Goal: Task Accomplishment & Management: Manage account settings

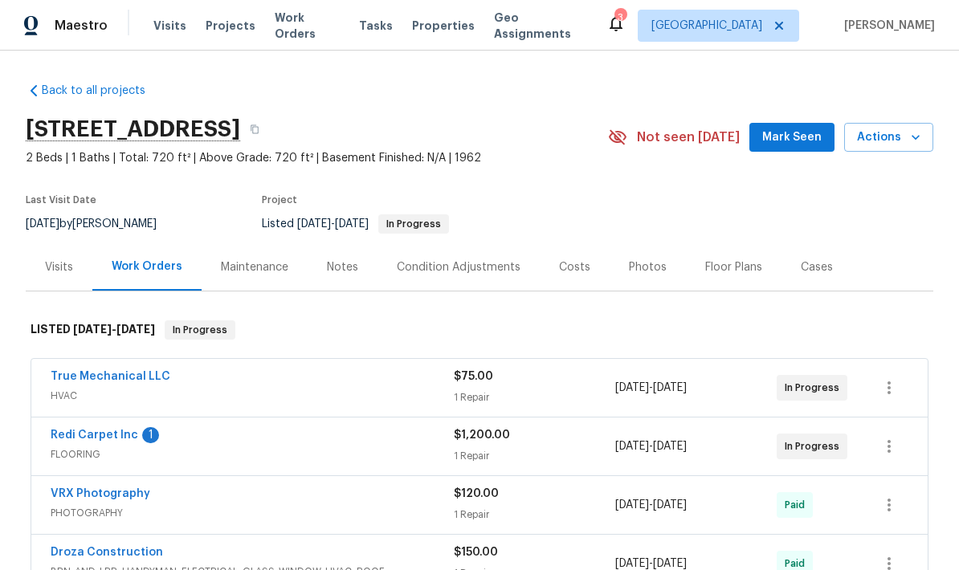
click at [86, 440] on link "Redi Carpet Inc" at bounding box center [95, 435] width 88 height 11
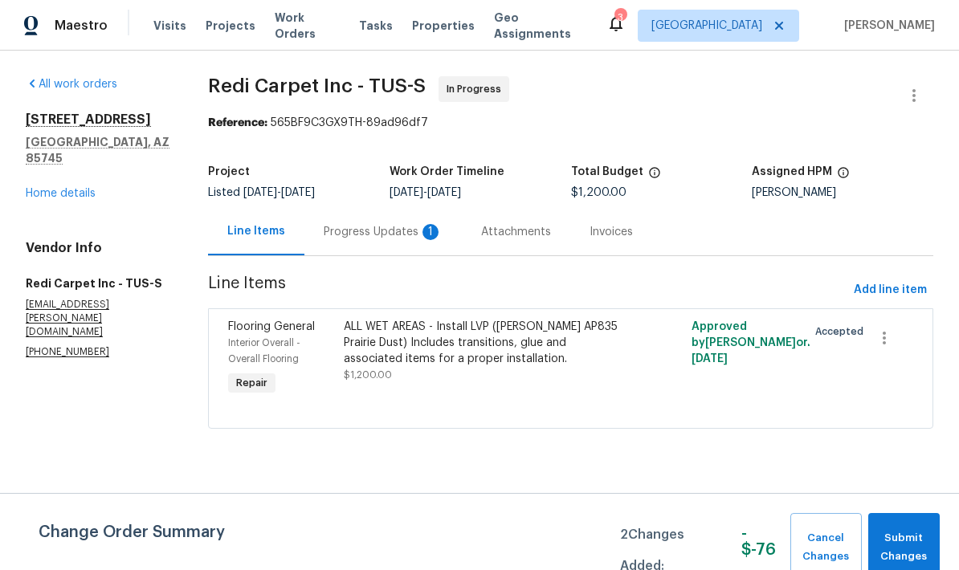
click at [377, 226] on div "Progress Updates 1" at bounding box center [383, 232] width 119 height 16
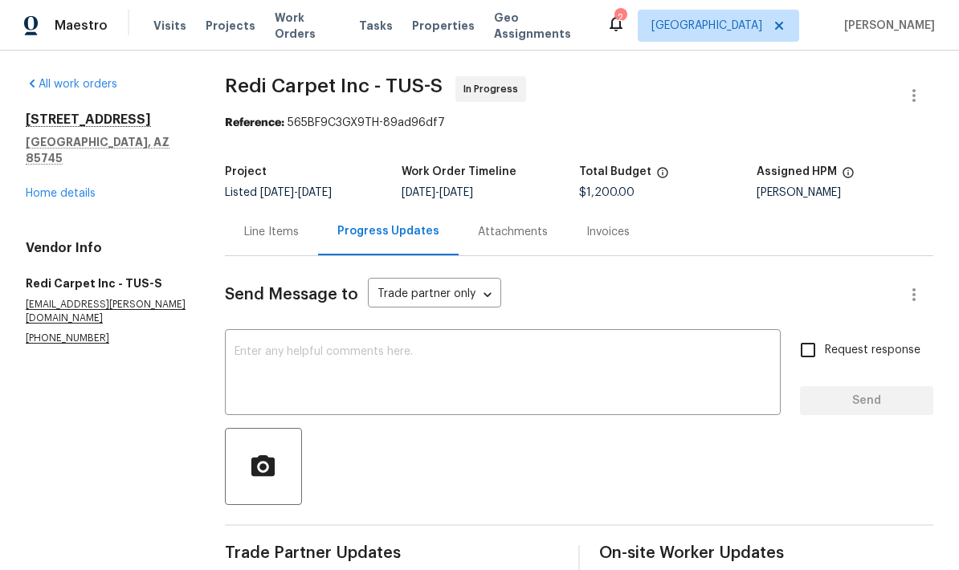
click at [46, 188] on link "Home details" at bounding box center [61, 193] width 70 height 11
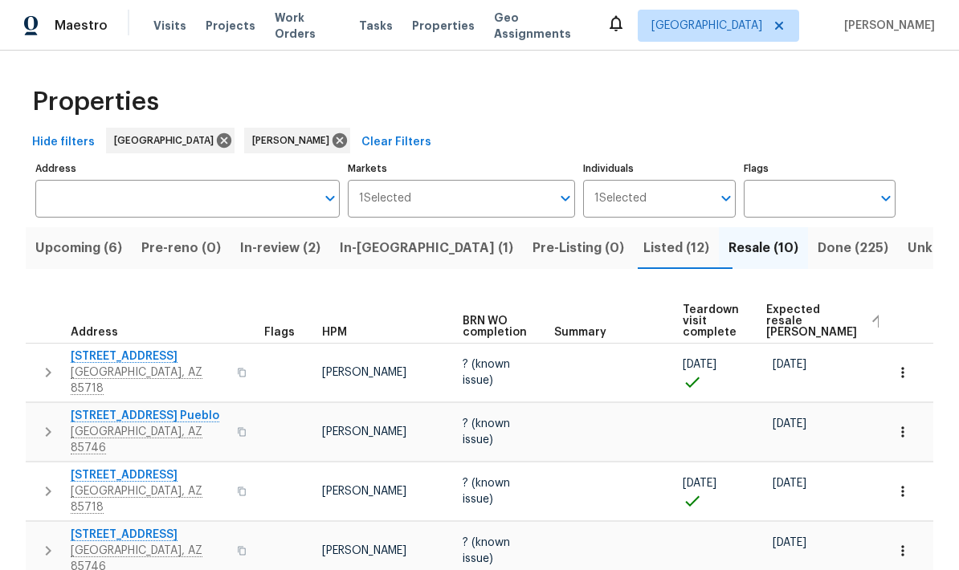
click at [643, 252] on span "Listed (12)" at bounding box center [676, 248] width 66 height 22
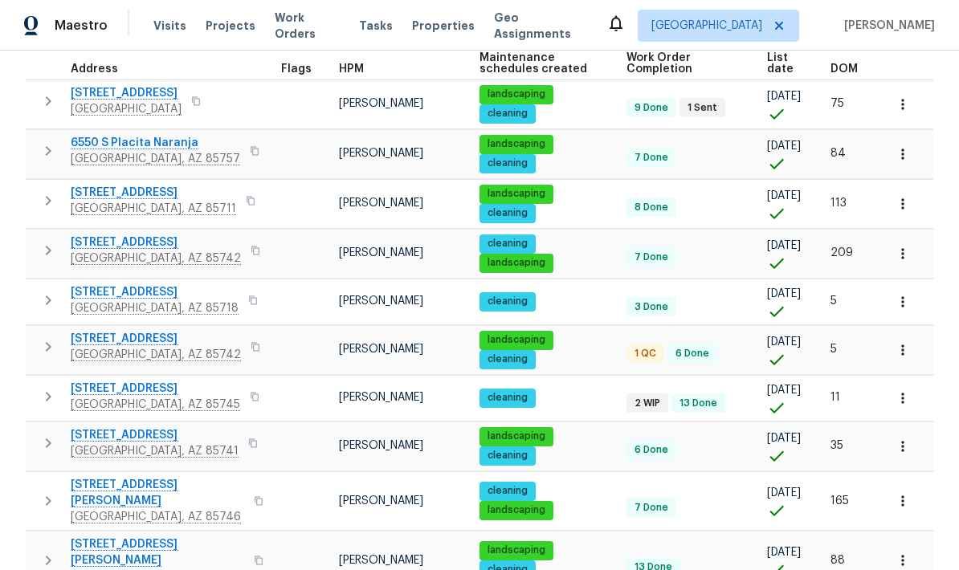
scroll to position [242, 0]
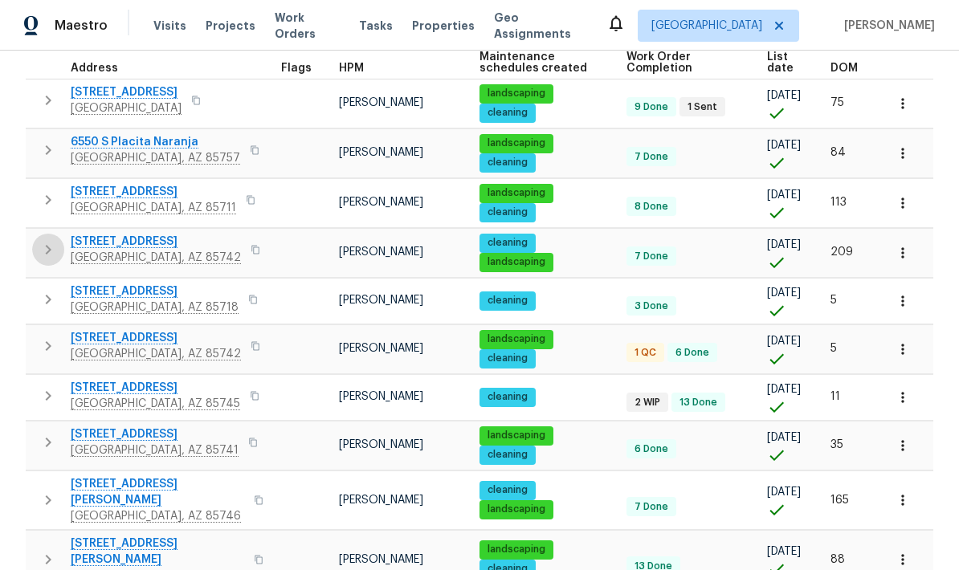
click at [46, 263] on button "button" at bounding box center [48, 250] width 32 height 32
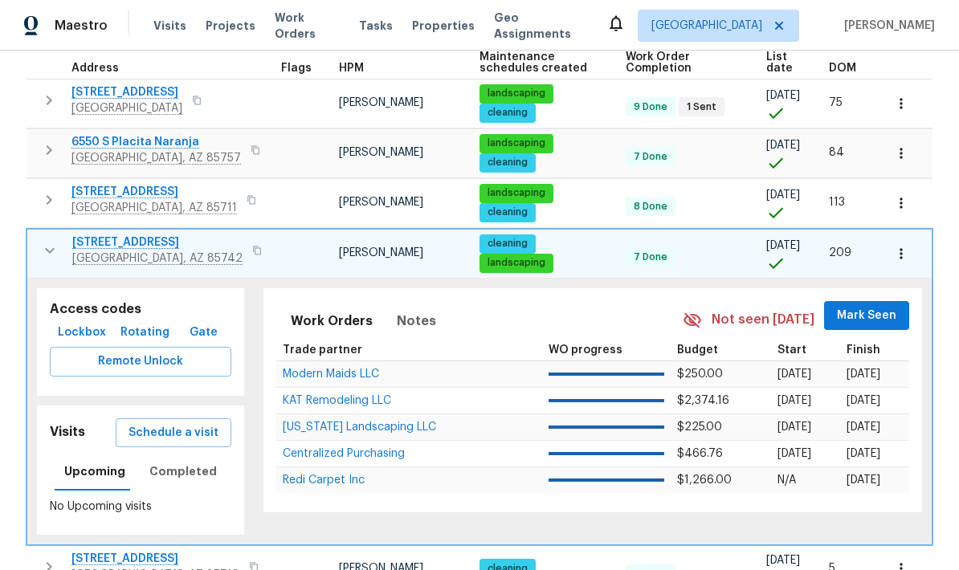
click at [888, 319] on span "Mark Seen" at bounding box center [866, 316] width 59 height 20
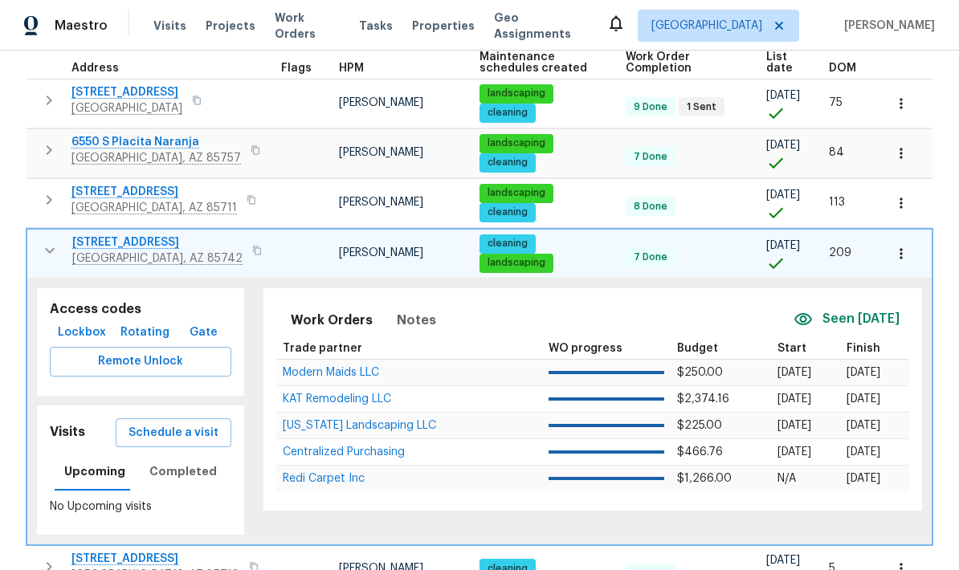
click at [54, 259] on icon "button" at bounding box center [49, 250] width 19 height 19
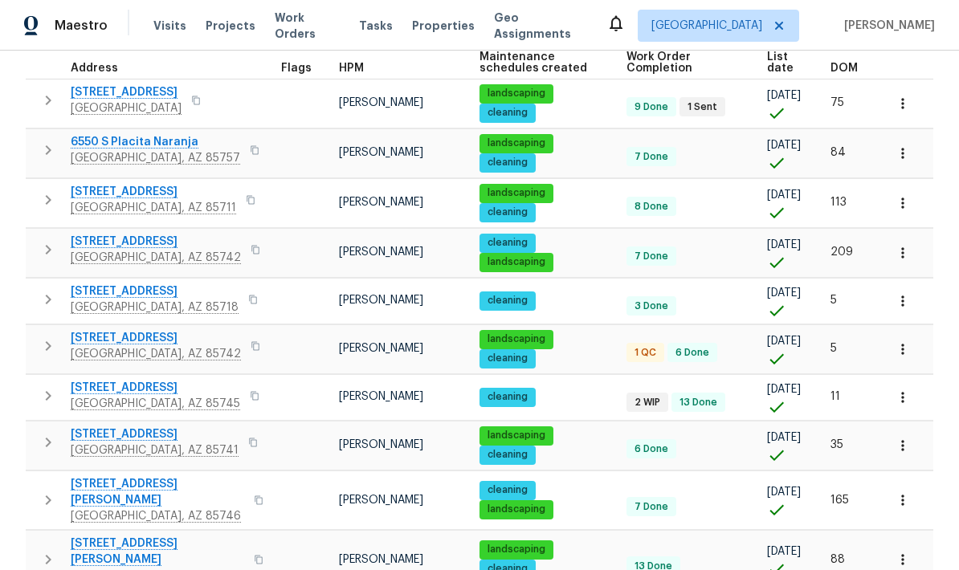
click at [48, 355] on icon "button" at bounding box center [48, 346] width 19 height 19
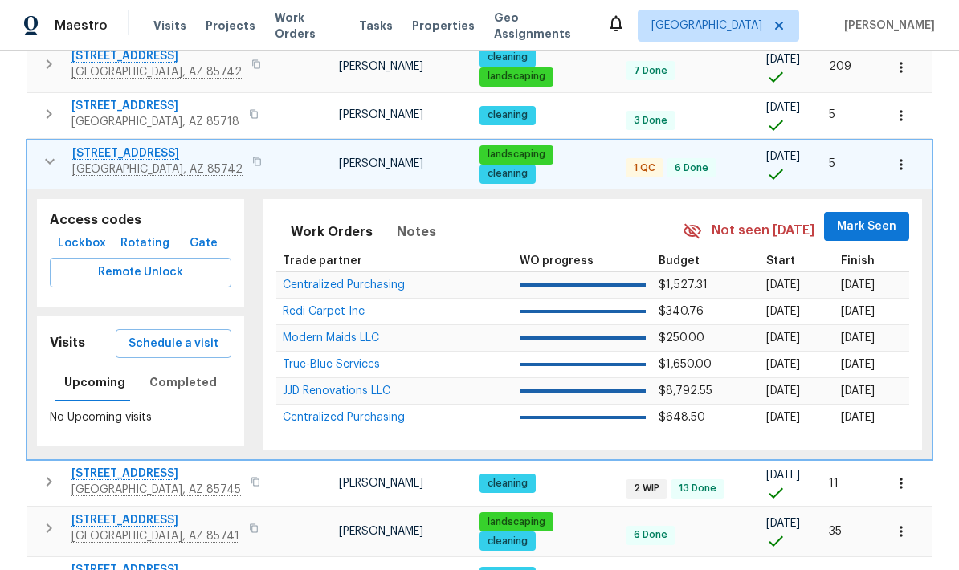
scroll to position [423, 0]
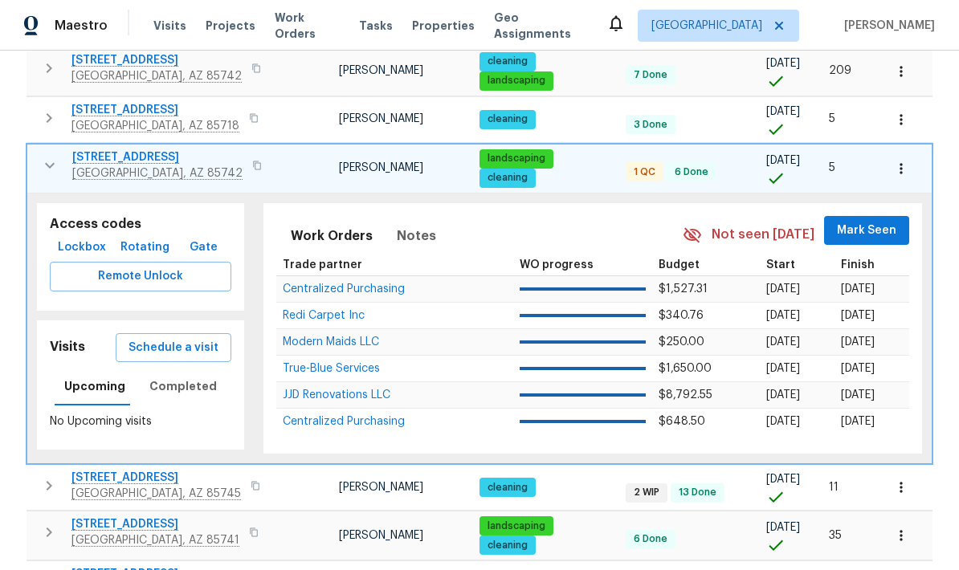
click at [83, 168] on span "Tucson, AZ 85742" at bounding box center [157, 173] width 170 height 16
click at [48, 177] on button "button" at bounding box center [50, 165] width 32 height 32
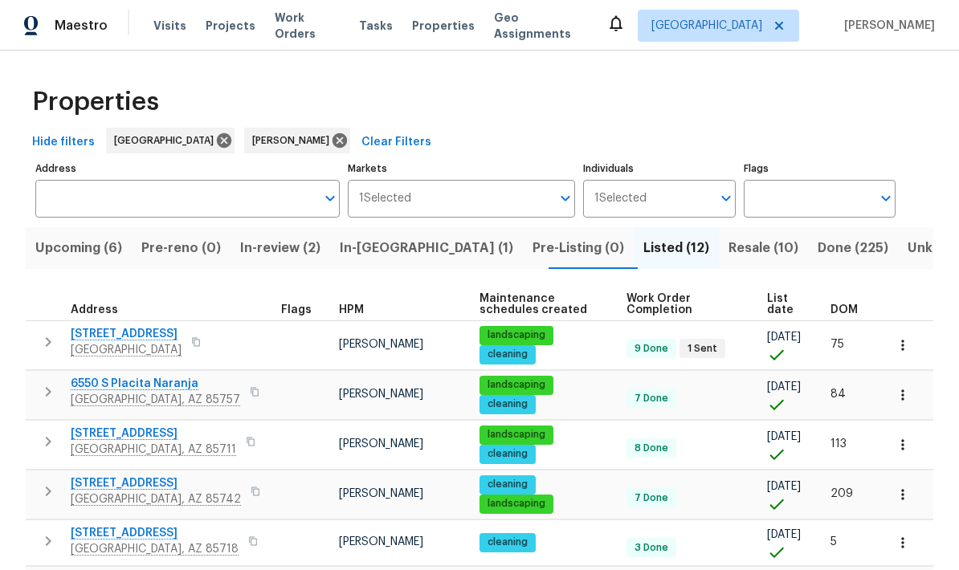
scroll to position [0, 0]
click at [777, 293] on span "List date" at bounding box center [785, 304] width 36 height 22
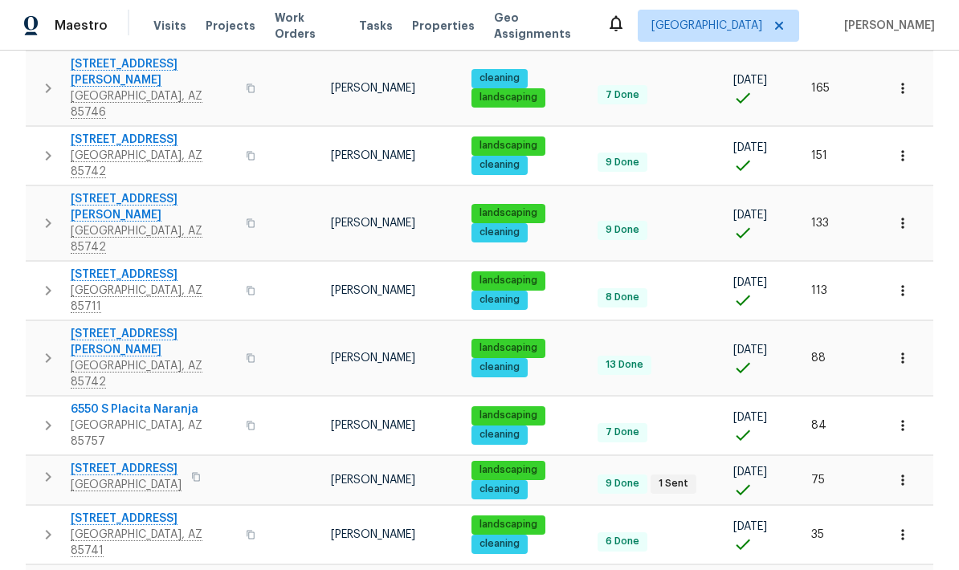
scroll to position [341, 0]
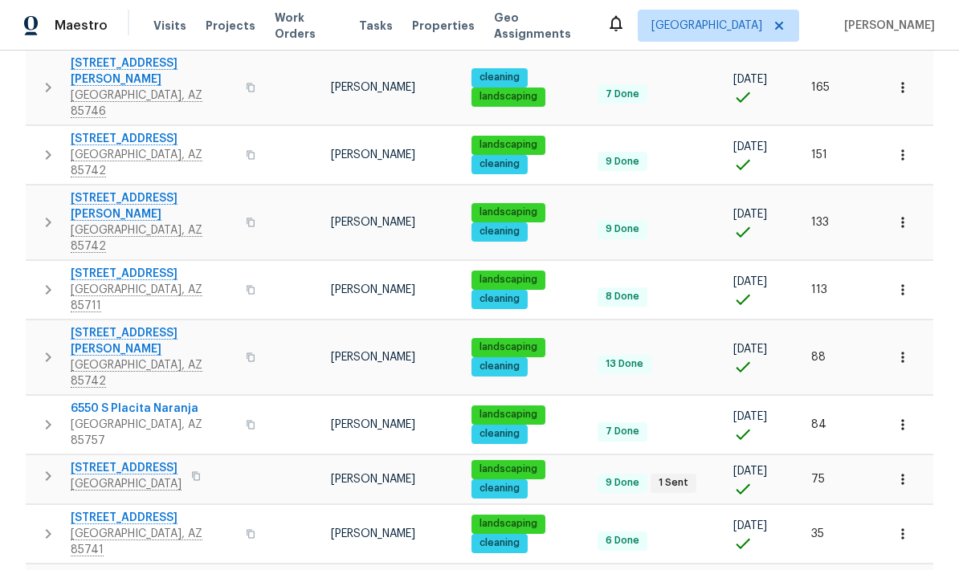
click at [55, 325] on button "button" at bounding box center [48, 357] width 32 height 64
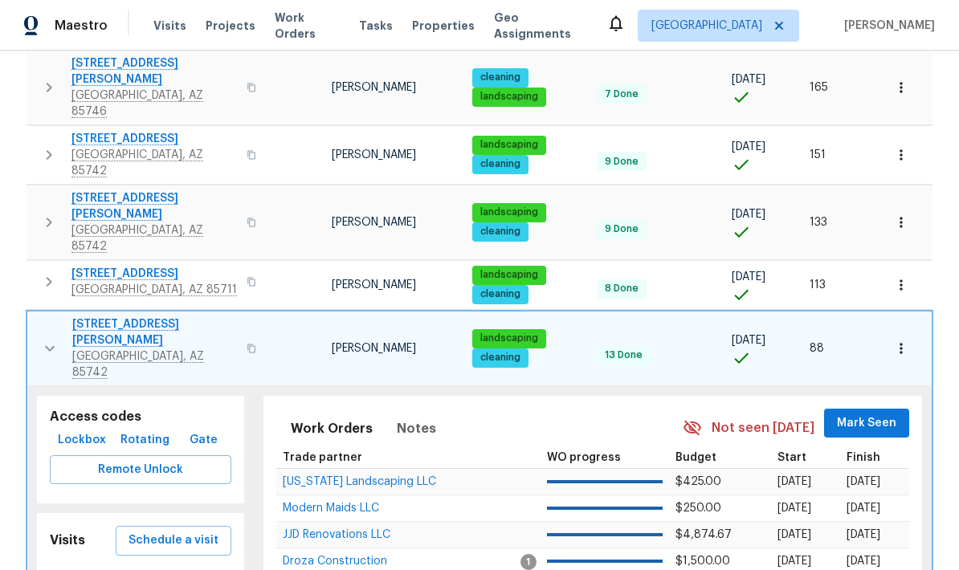
click at [165, 531] on span "Schedule a visit" at bounding box center [174, 541] width 90 height 20
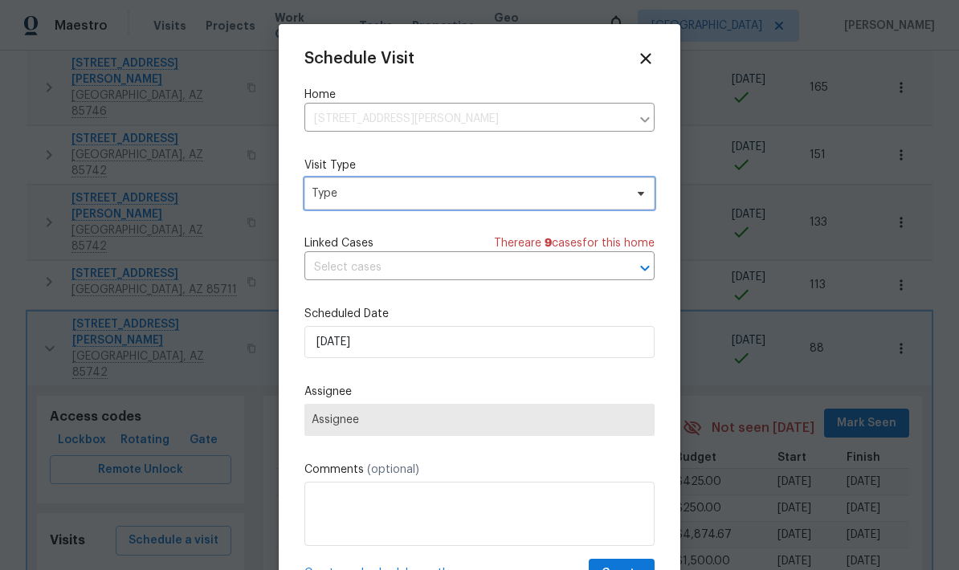
click at [549, 196] on span "Type" at bounding box center [468, 194] width 312 height 16
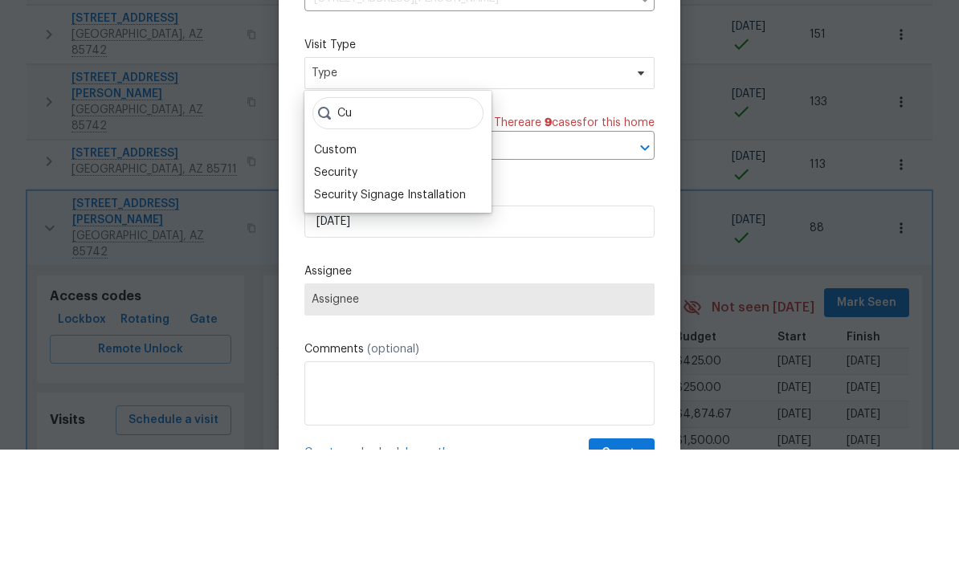
type input "C"
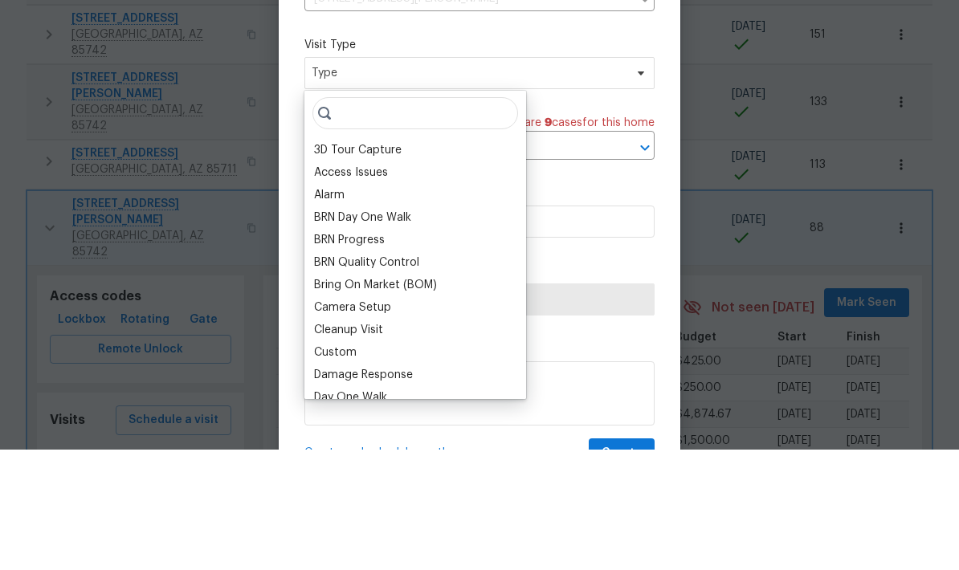
scroll to position [64, 0]
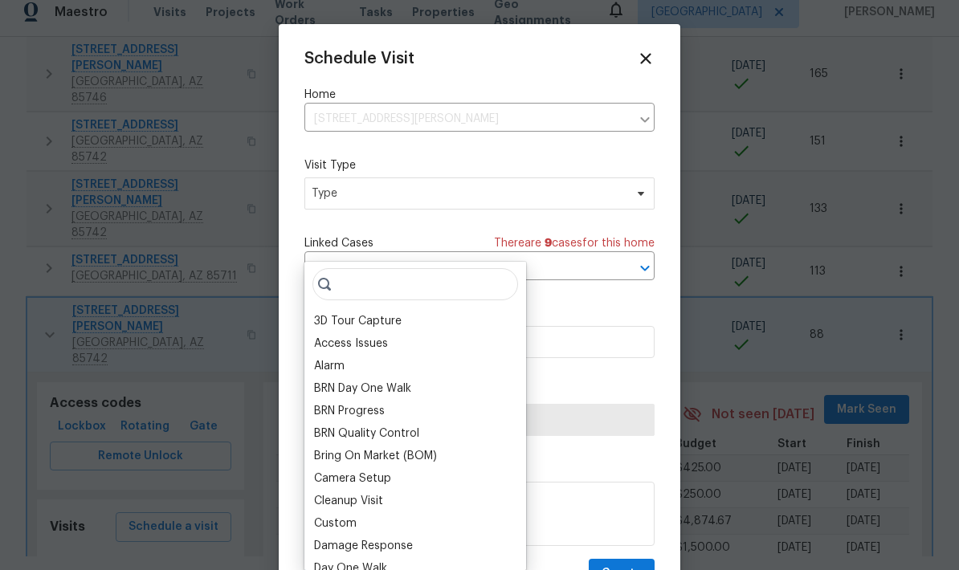
click at [932, 556] on div at bounding box center [479, 285] width 959 height 570
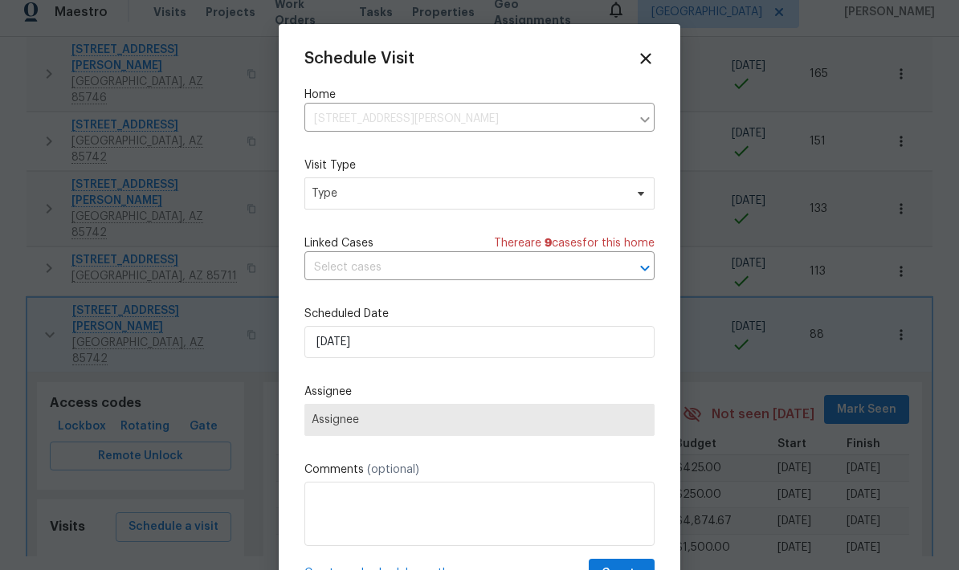
click at [819, 382] on div at bounding box center [479, 285] width 959 height 570
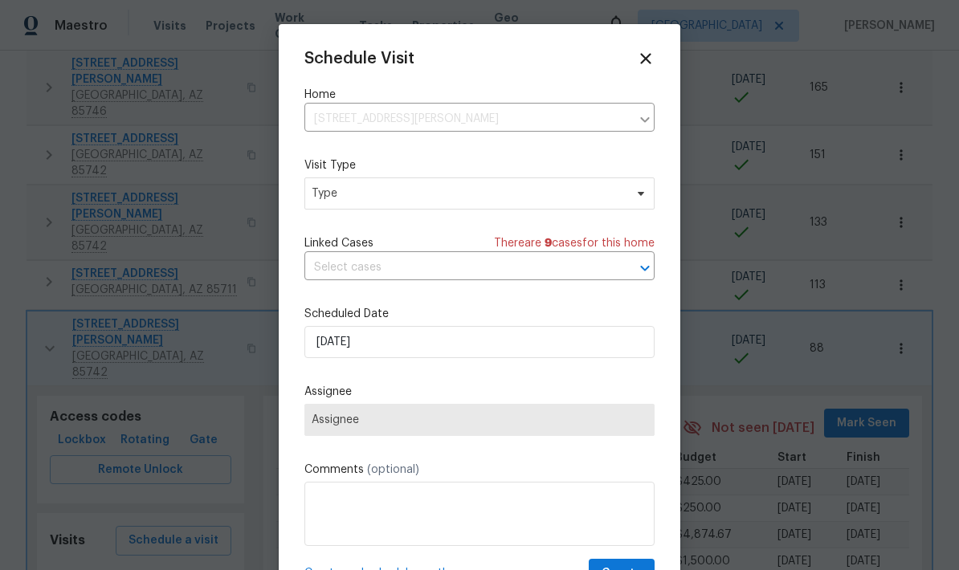
click at [815, 370] on div at bounding box center [479, 285] width 959 height 570
click at [654, 53] on icon at bounding box center [646, 59] width 18 height 18
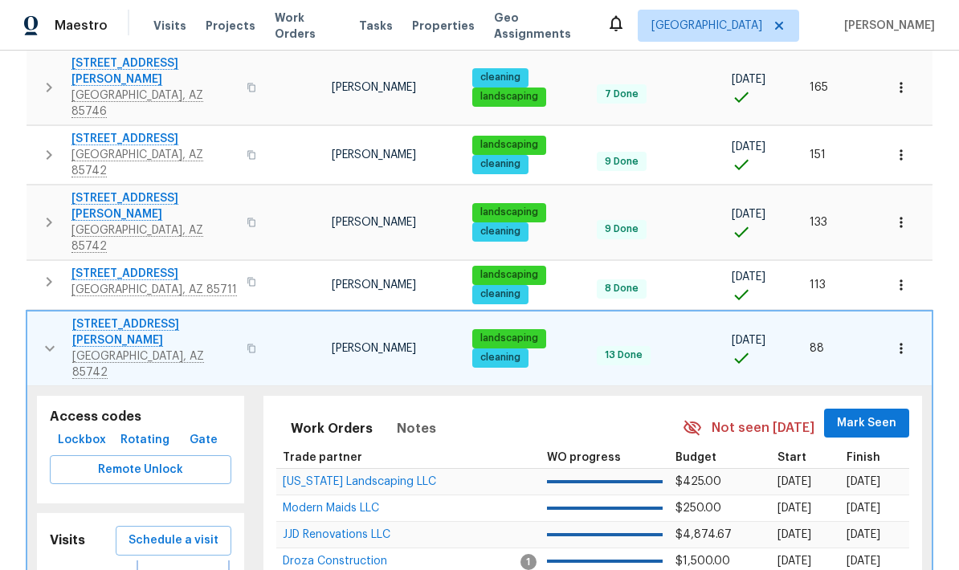
click at [169, 569] on span "Completed" at bounding box center [182, 579] width 67 height 20
click at [161, 531] on span "Schedule a visit" at bounding box center [174, 541] width 90 height 20
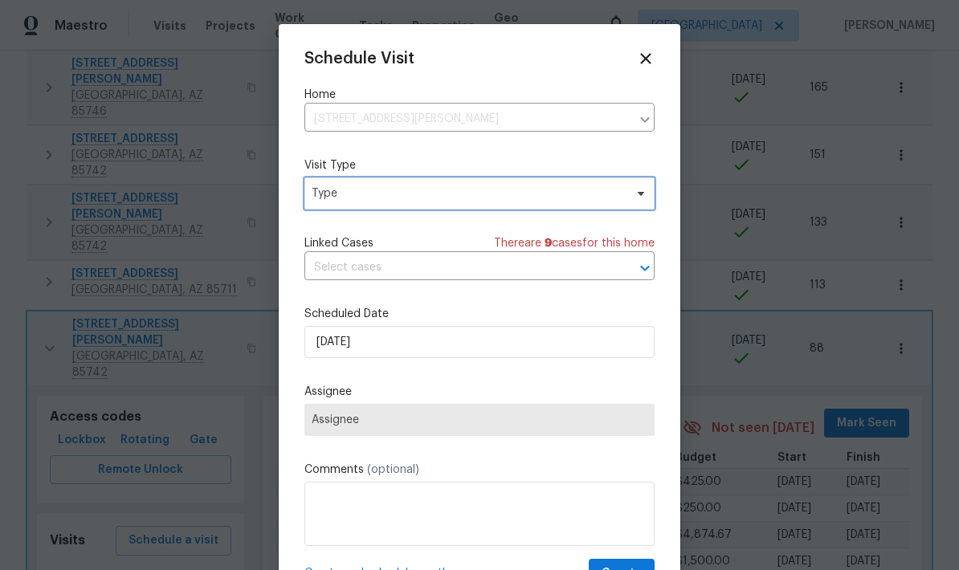
click at [547, 190] on span "Type" at bounding box center [468, 194] width 312 height 16
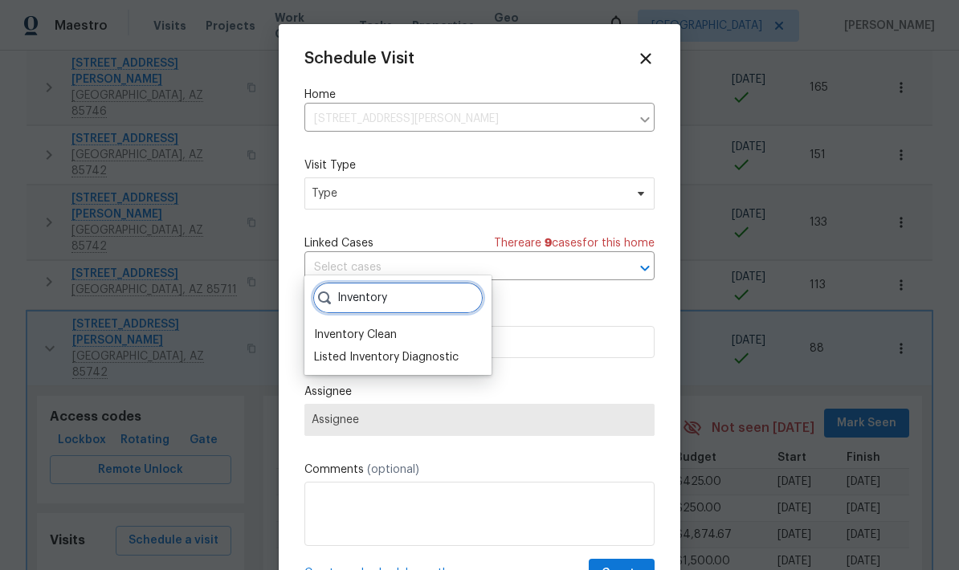
click at [330, 282] on input "Inventory" at bounding box center [397, 298] width 171 height 32
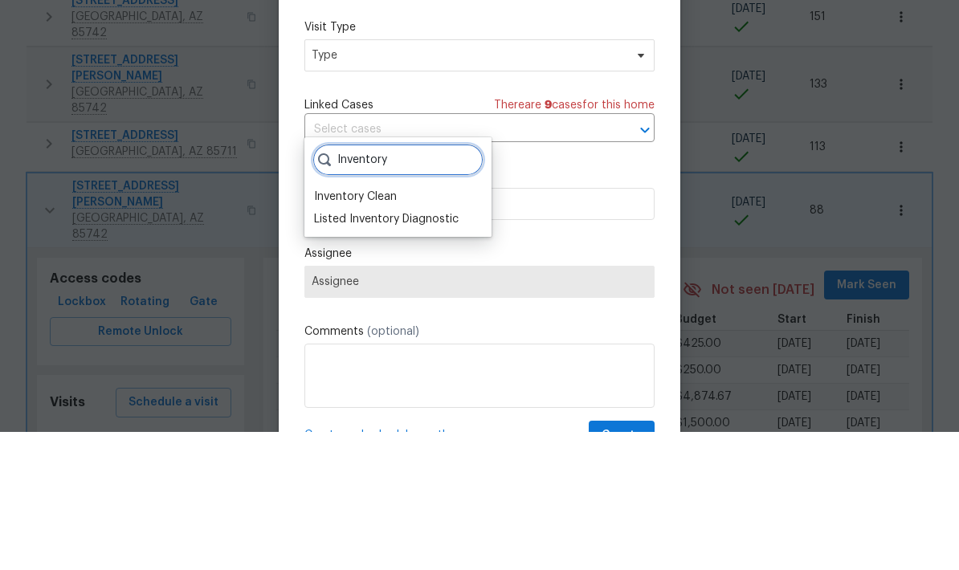
type input "Inventory"
click at [345, 327] on div "Inventory Clean" at bounding box center [355, 335] width 83 height 16
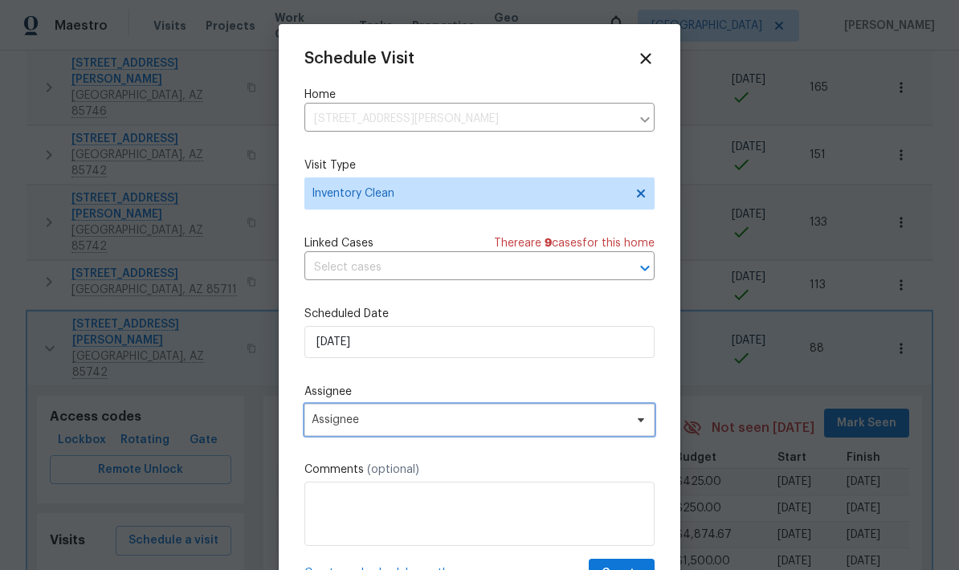
click at [329, 417] on span "Assignee" at bounding box center [479, 420] width 350 height 32
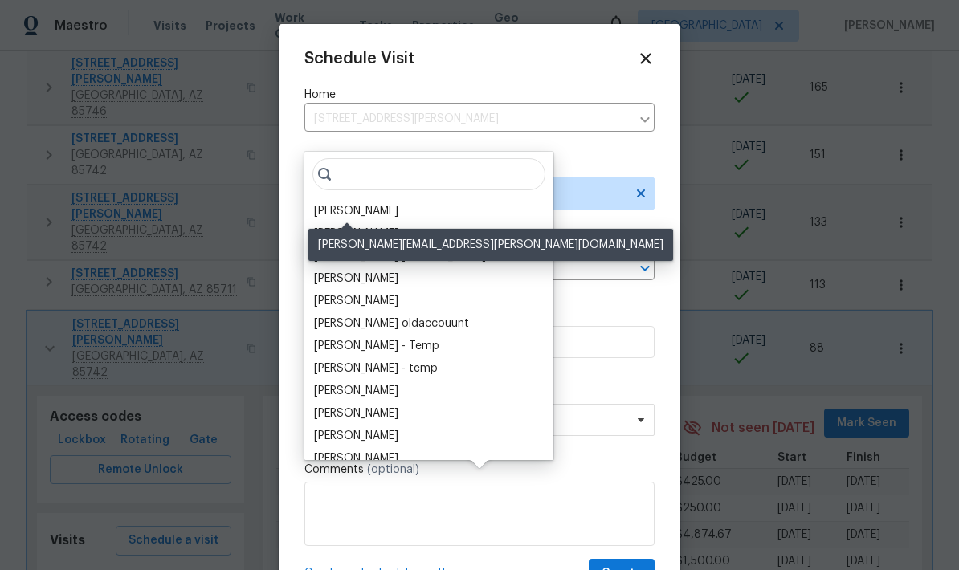
click at [340, 203] on div "[PERSON_NAME]" at bounding box center [356, 211] width 84 height 16
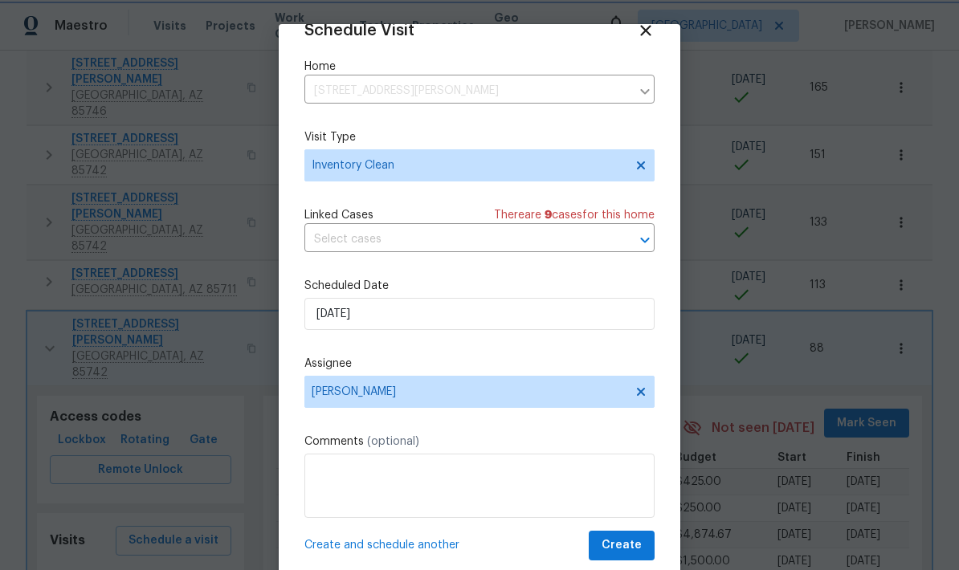
scroll to position [31, 0]
click at [632, 537] on span "Create" at bounding box center [622, 546] width 40 height 20
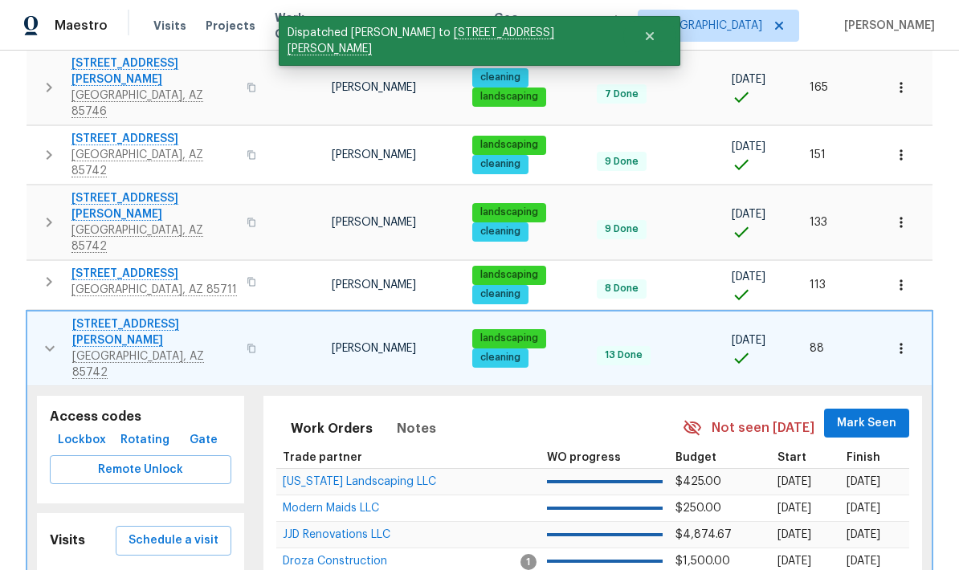
click at [55, 339] on icon "button" at bounding box center [49, 348] width 19 height 19
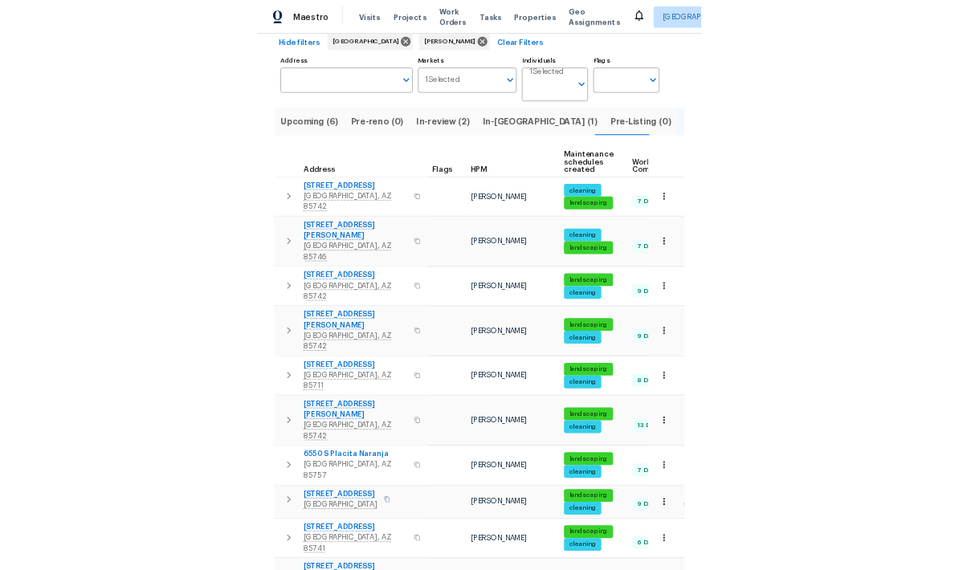
scroll to position [55, 0]
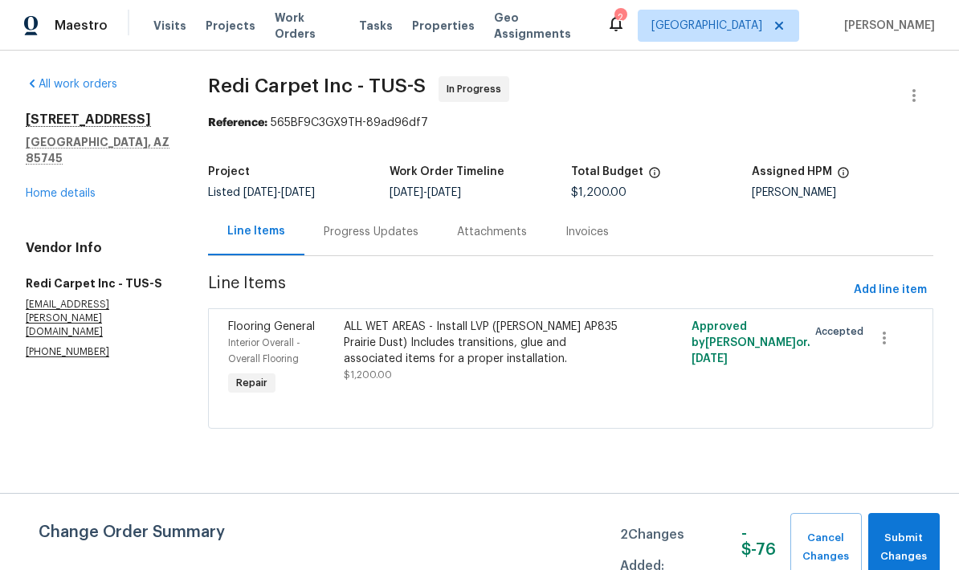
click at [515, 337] on div "ALL WET AREAS - Install LVP ([PERSON_NAME] AP835 Prairie Dust) Includes transit…" at bounding box center [484, 343] width 280 height 48
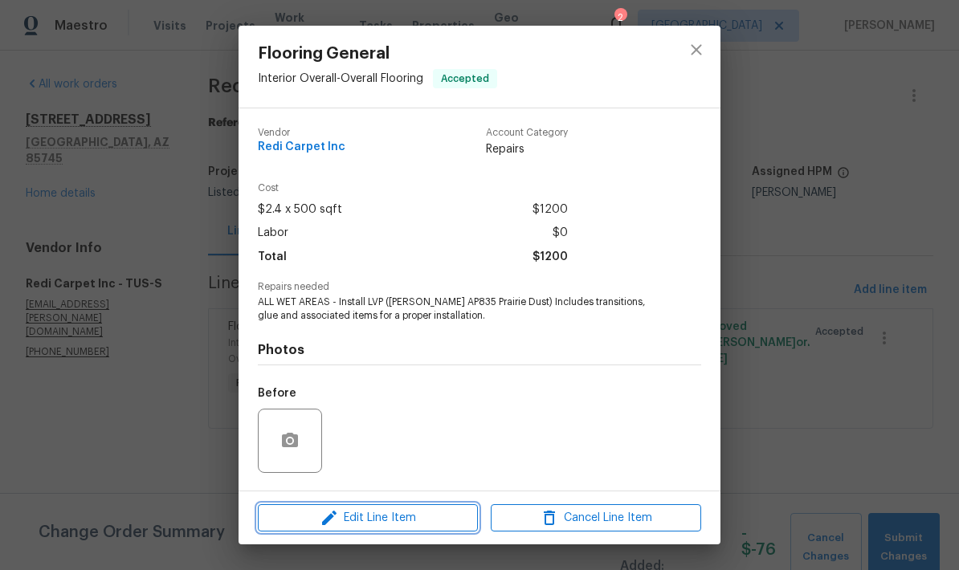
click at [426, 518] on span "Edit Line Item" at bounding box center [368, 518] width 210 height 20
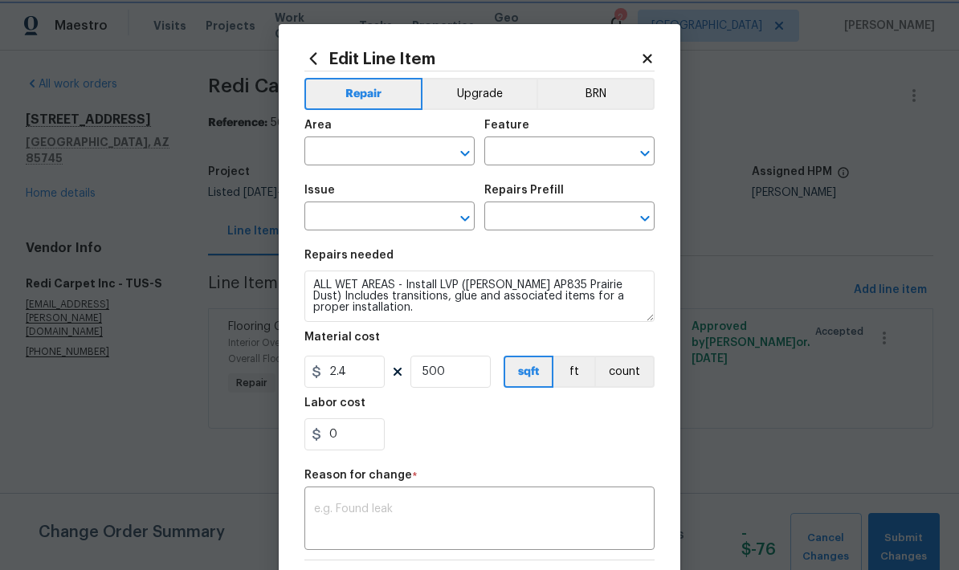
type input "Interior Overall"
type input "Overall Flooring"
type input "Flooring General"
type input "Vinyl Plank LVL 1 - [PERSON_NAME] (Beige) $2.40"
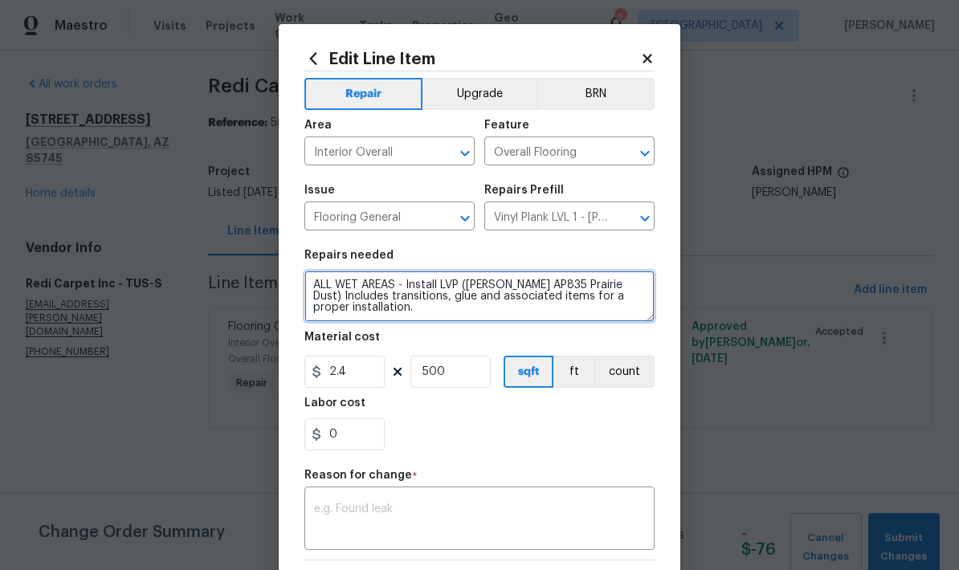
click at [393, 288] on textarea "ALL WET AREAS - Install LVP ([PERSON_NAME] AP835 Prairie Dust) Includes transit…" at bounding box center [479, 296] width 350 height 51
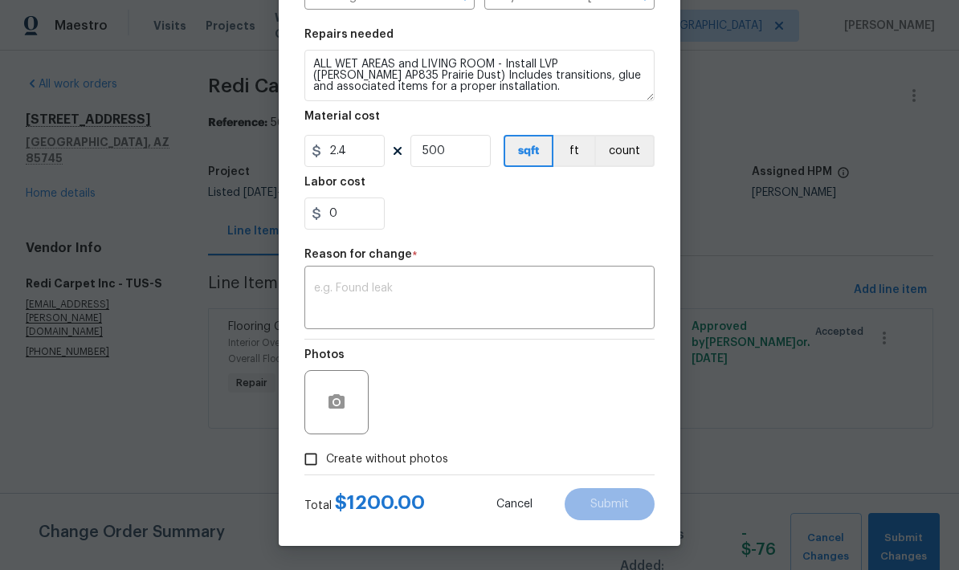
scroll to position [224, 0]
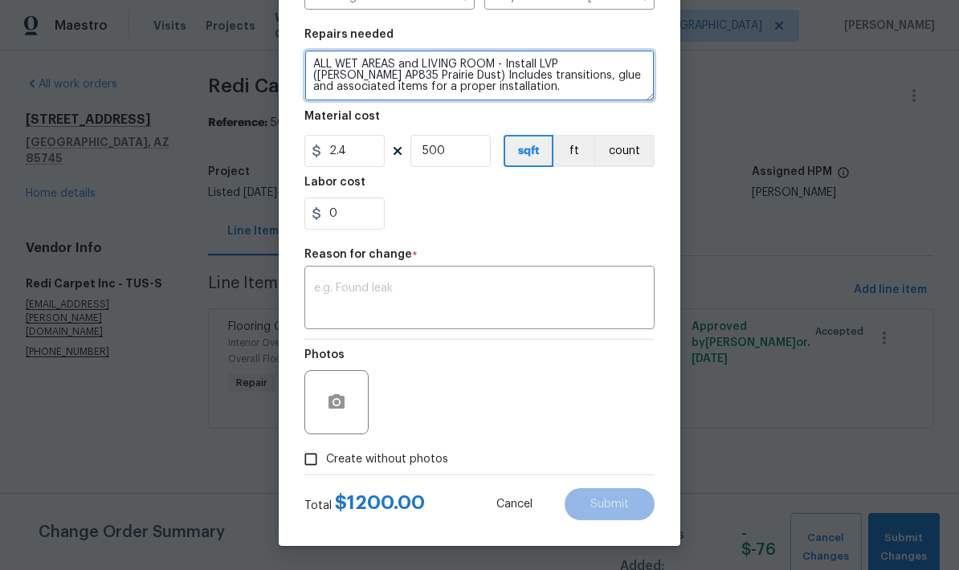
type textarea "ALL WET AREAS and LIVING ROOM - Install LVP ([PERSON_NAME] AP835 Prairie Dust) …"
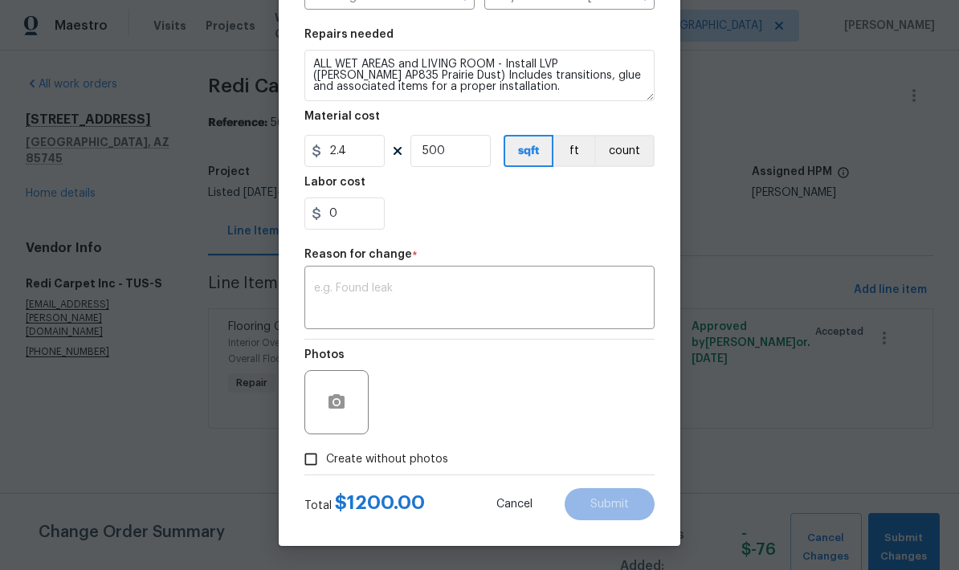
click at [598, 295] on textarea at bounding box center [479, 300] width 331 height 34
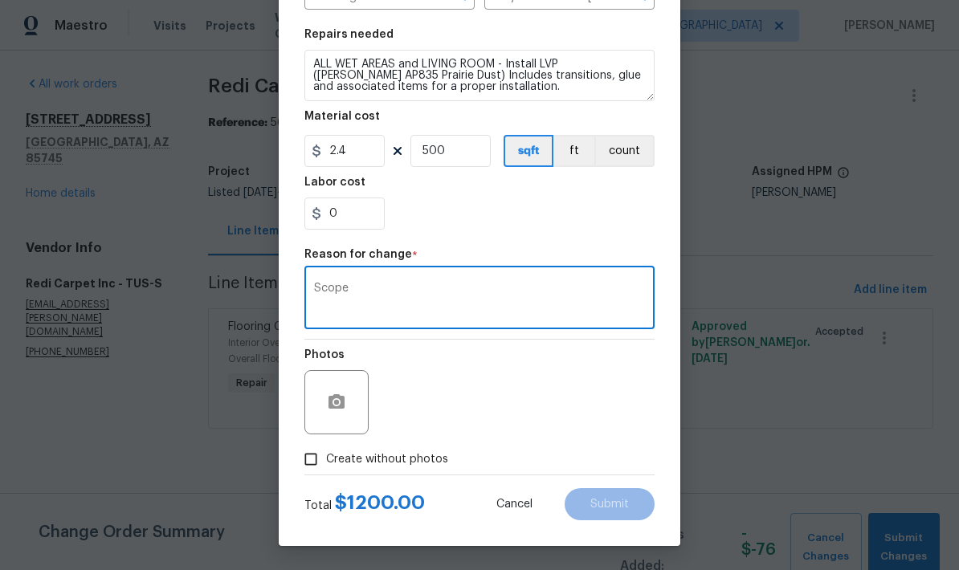
click at [602, 418] on div "Photos" at bounding box center [479, 392] width 350 height 104
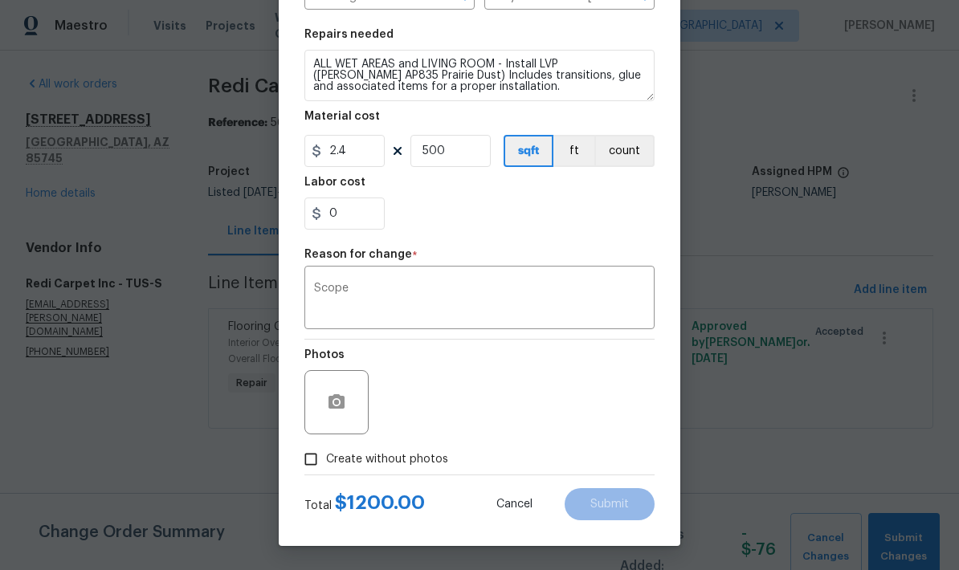
click at [593, 368] on div "Photos" at bounding box center [479, 392] width 350 height 104
click at [581, 296] on textarea "Scope" at bounding box center [479, 300] width 331 height 34
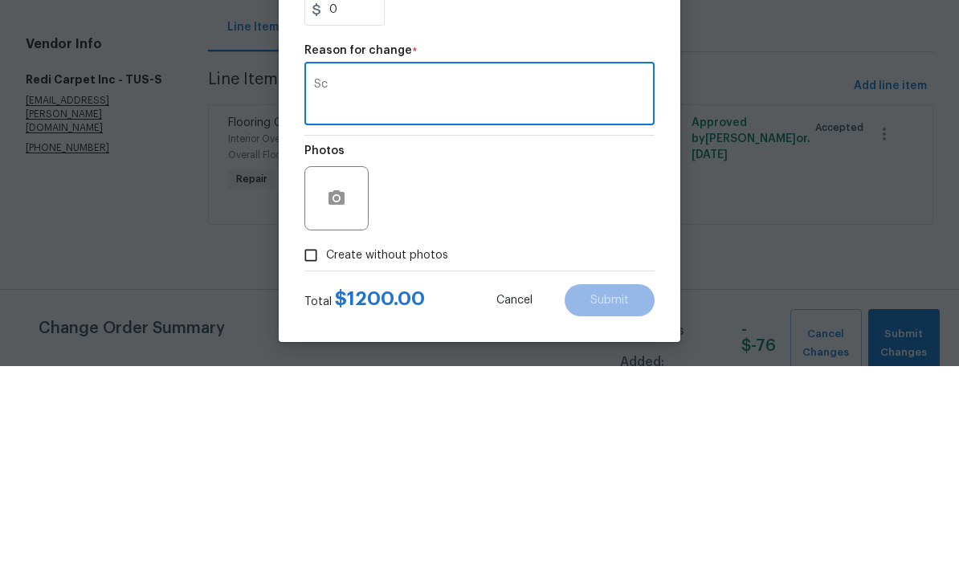
type textarea "S"
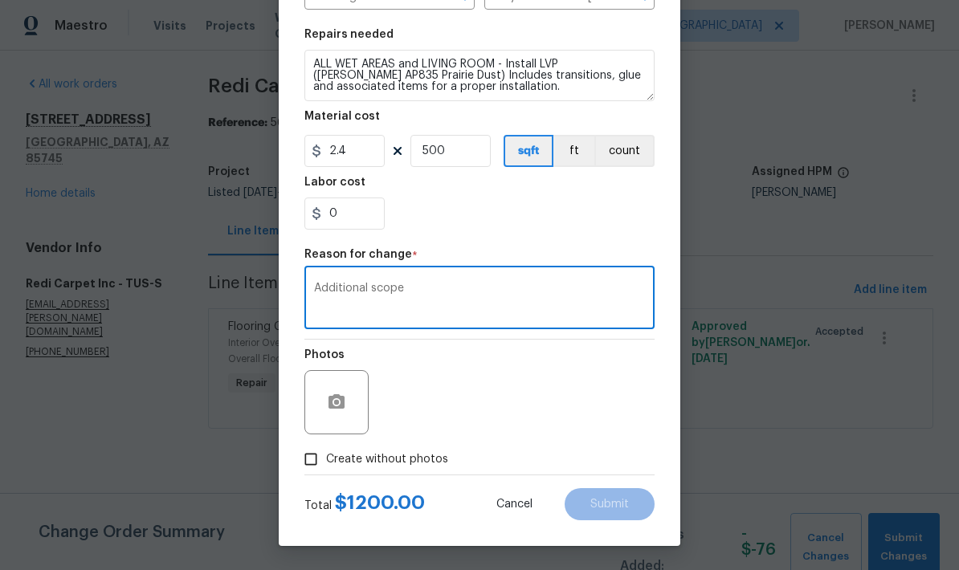
type textarea "Additional scope"
click at [316, 455] on input "Create without photos" at bounding box center [311, 459] width 31 height 31
checkbox input "true"
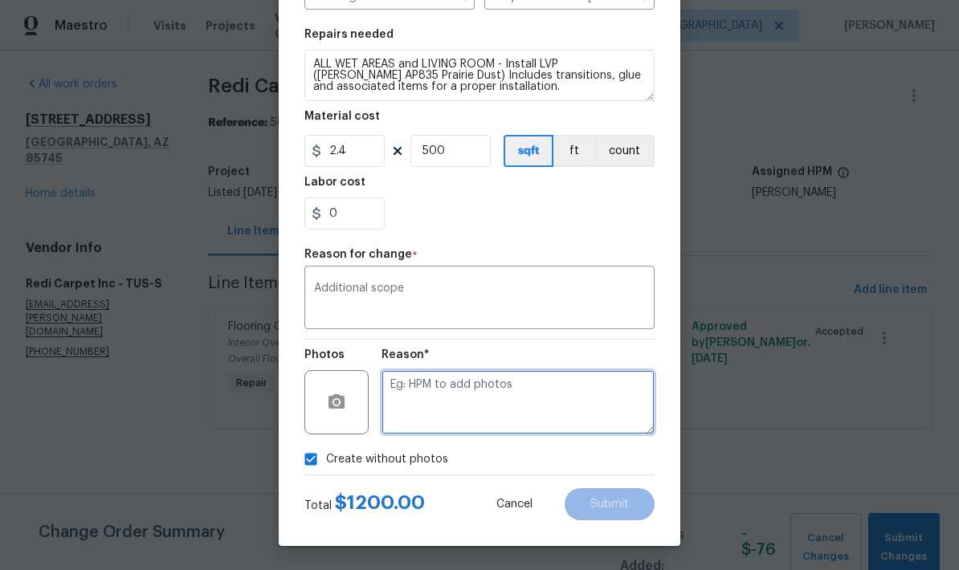
click at [575, 401] on textarea at bounding box center [518, 402] width 273 height 64
type textarea "Additional scope"
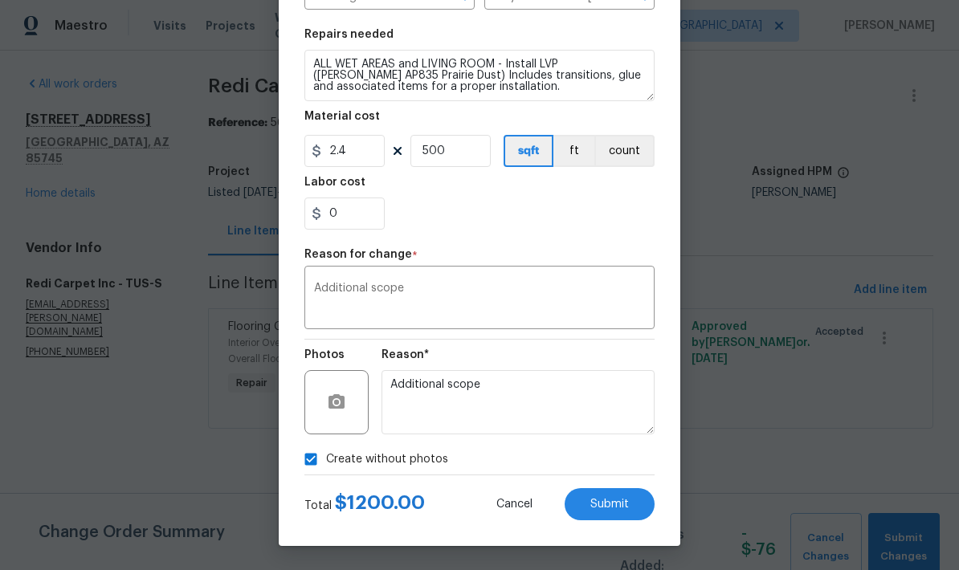
click at [620, 501] on span "Submit" at bounding box center [609, 505] width 39 height 12
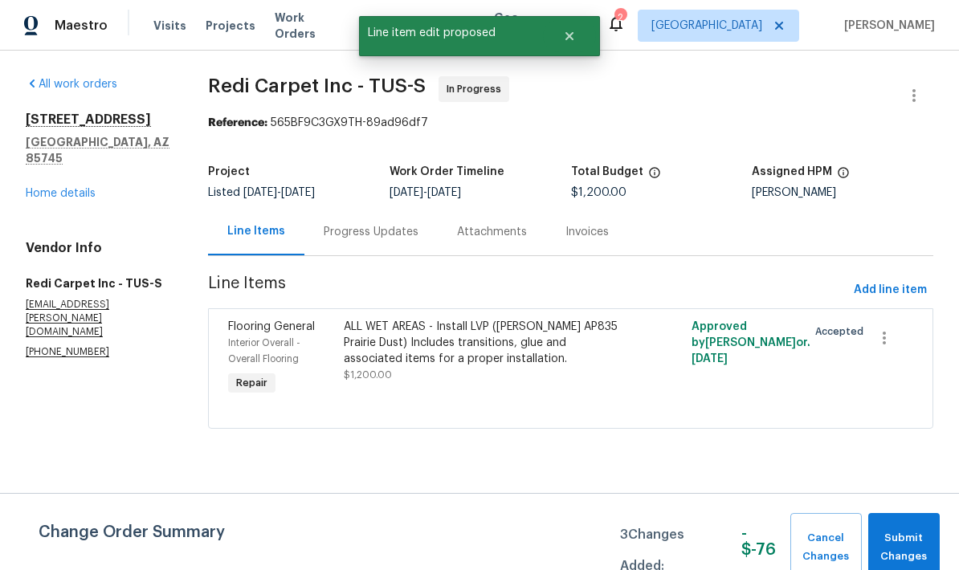
scroll to position [0, 0]
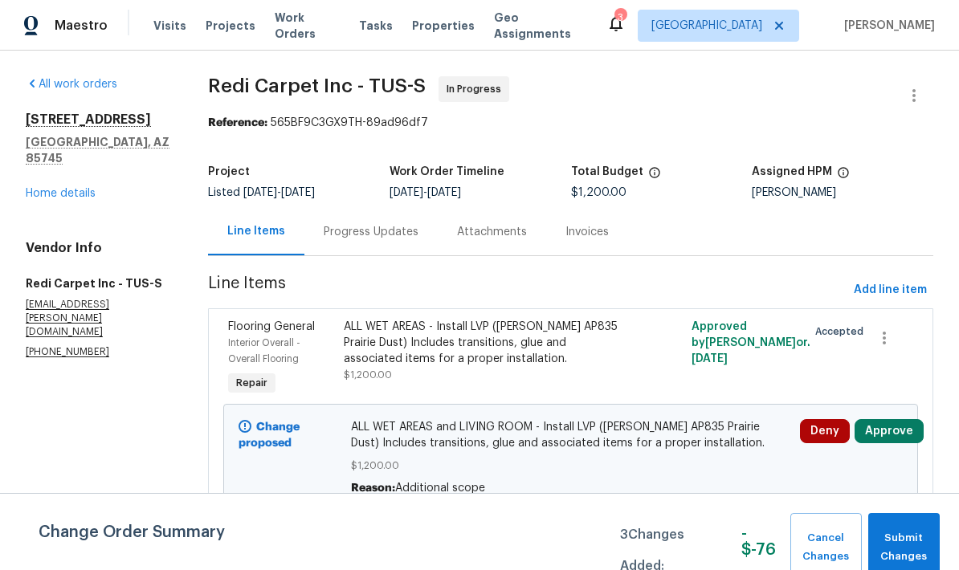
click at [884, 439] on button "Approve" at bounding box center [889, 431] width 69 height 24
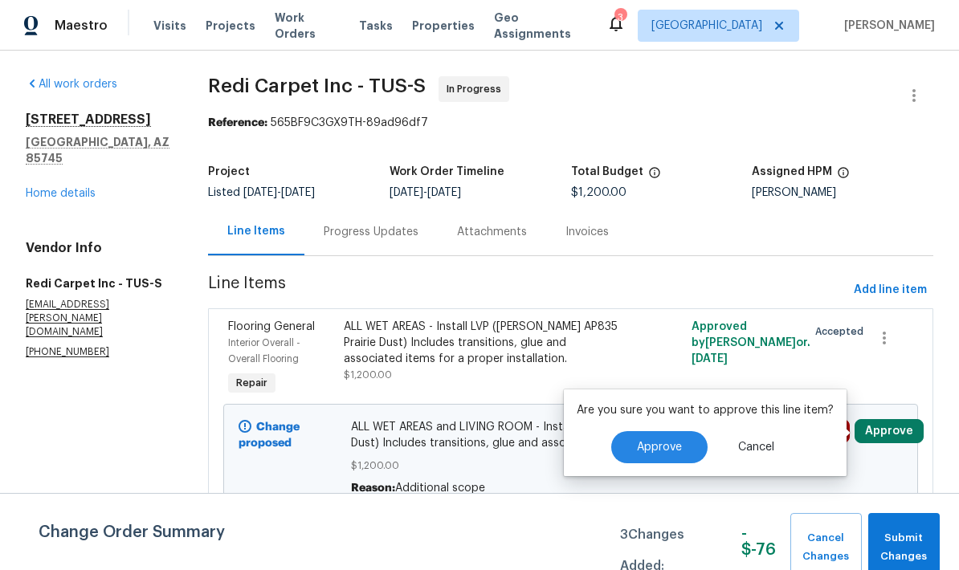
click at [667, 454] on button "Approve" at bounding box center [659, 447] width 96 height 32
